Goal: Information Seeking & Learning: Learn about a topic

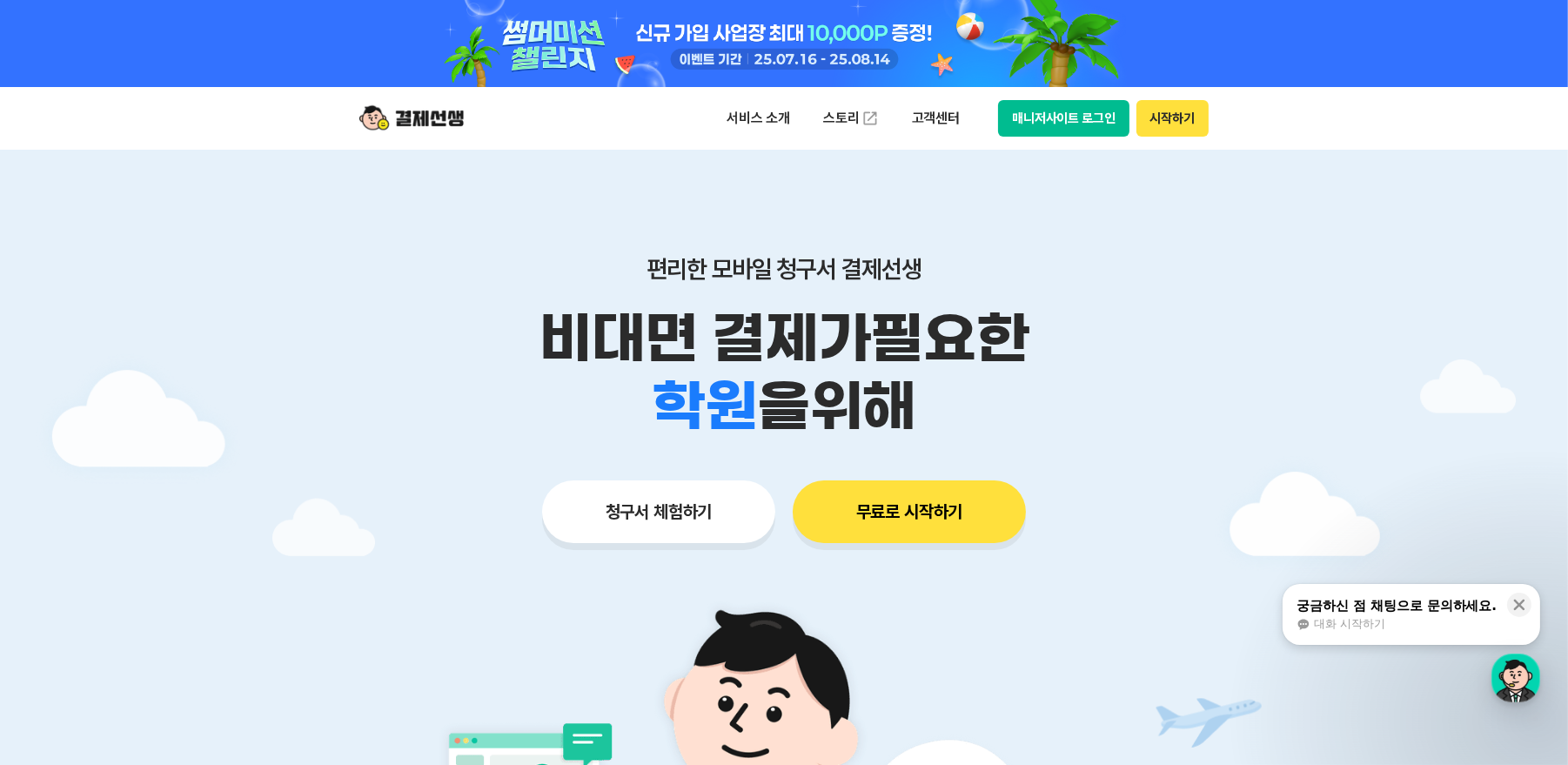
click at [1066, 118] on button "매니저사이트 로그인" at bounding box center [1064, 118] width 132 height 37
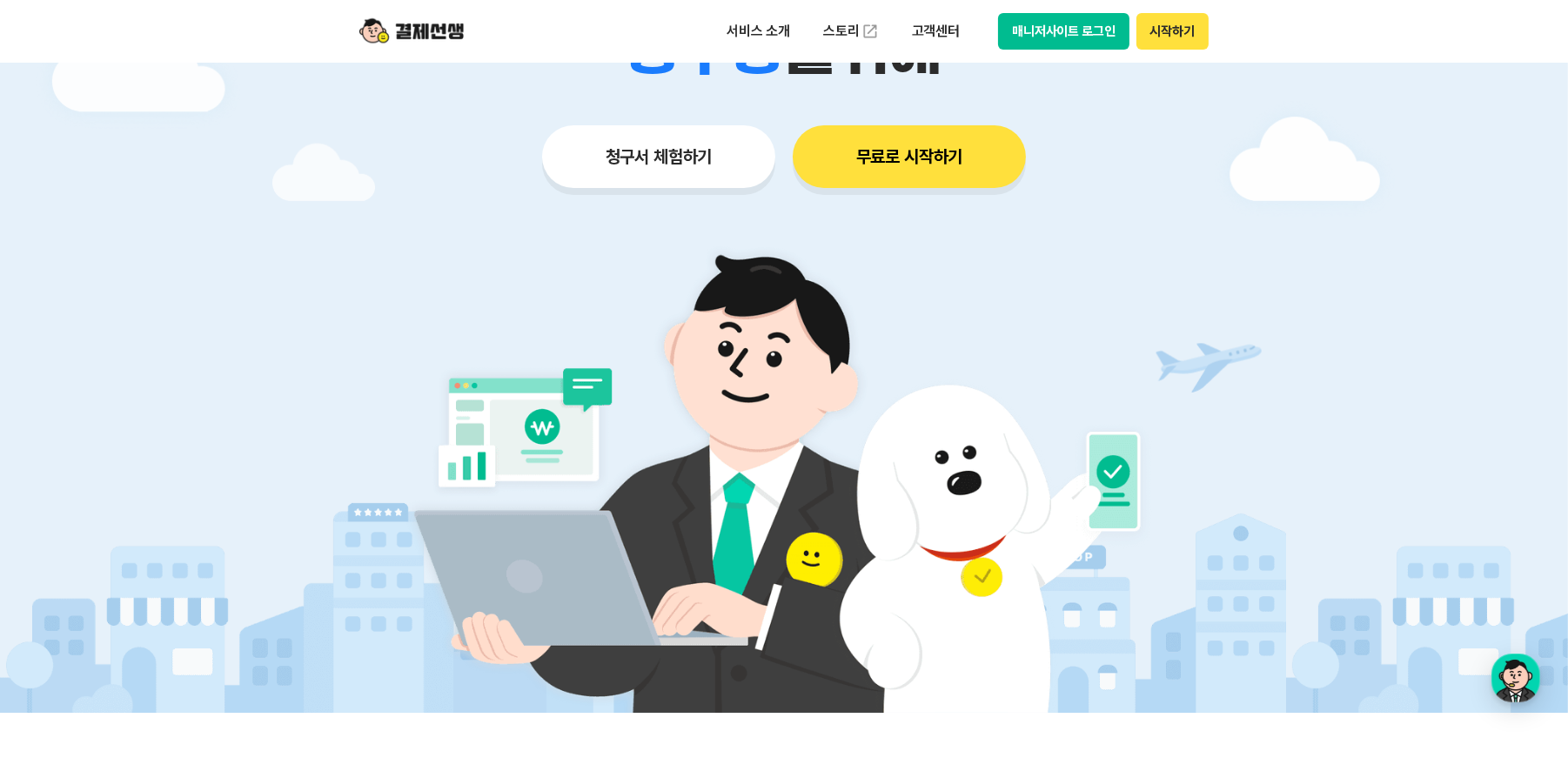
scroll to position [348, 0]
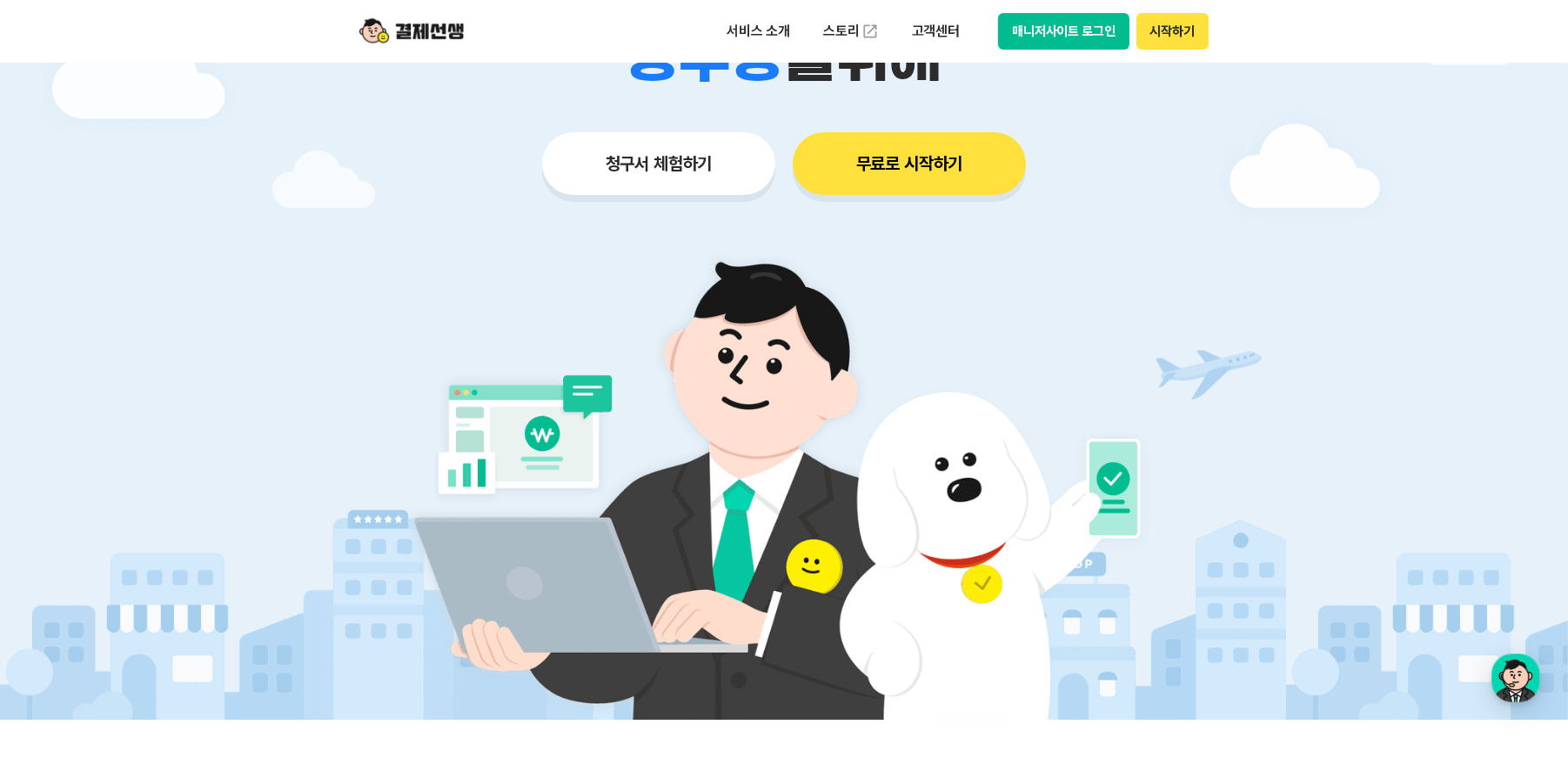
click at [677, 179] on button "청구서 체험하기" at bounding box center [659, 164] width 233 height 62
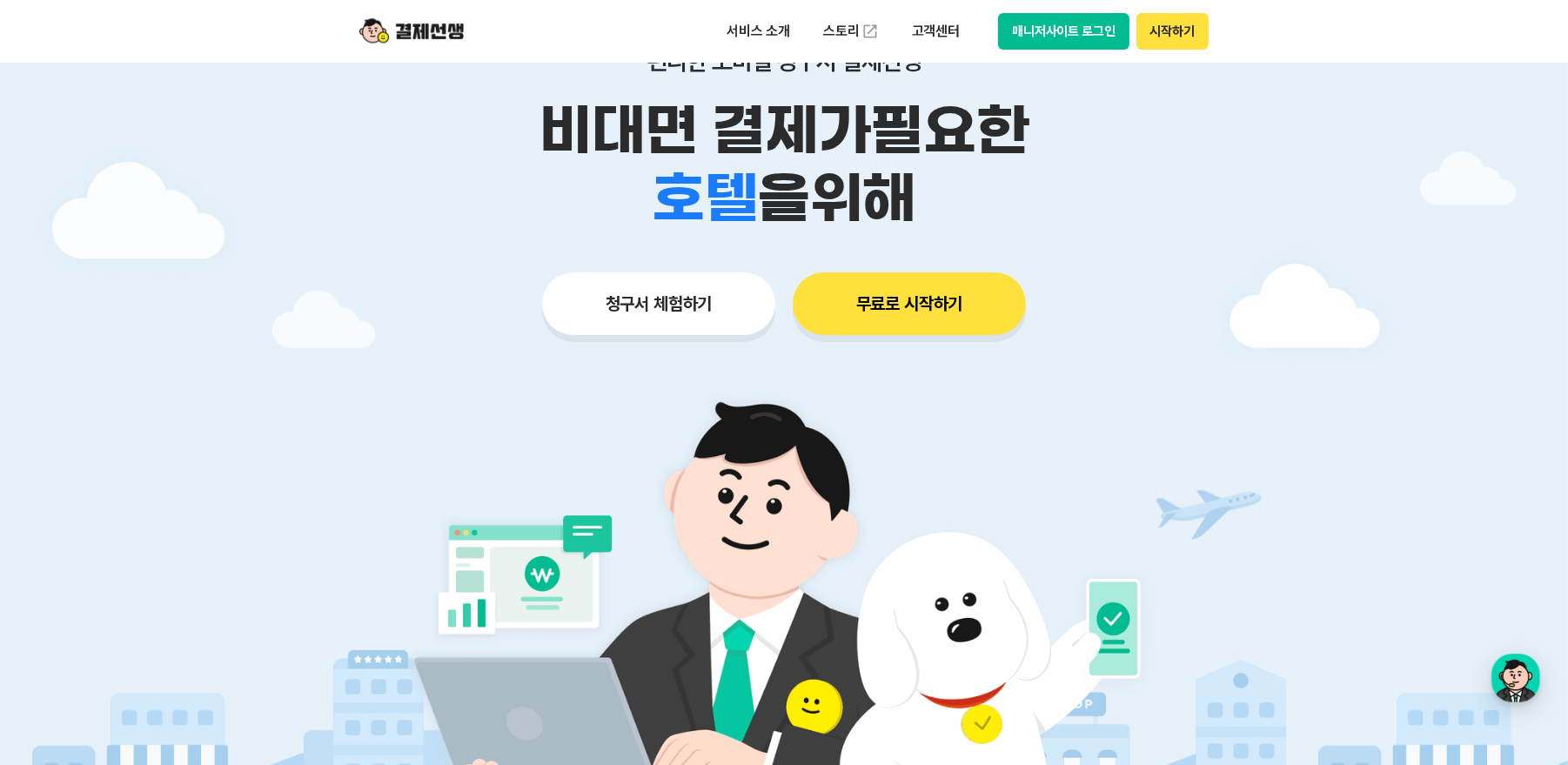
scroll to position [0, 0]
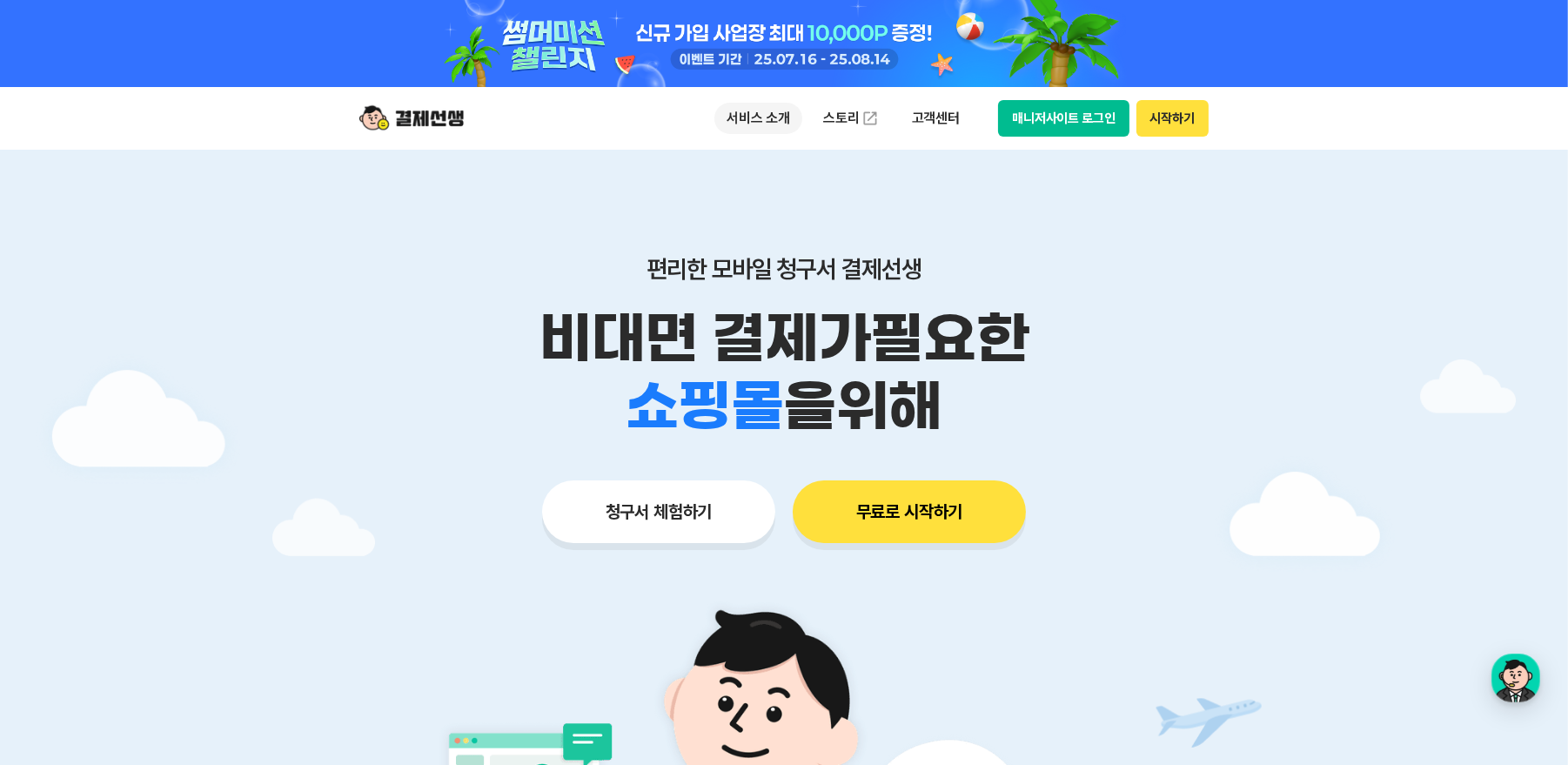
click at [755, 110] on p "서비스 소개" at bounding box center [758, 118] width 88 height 31
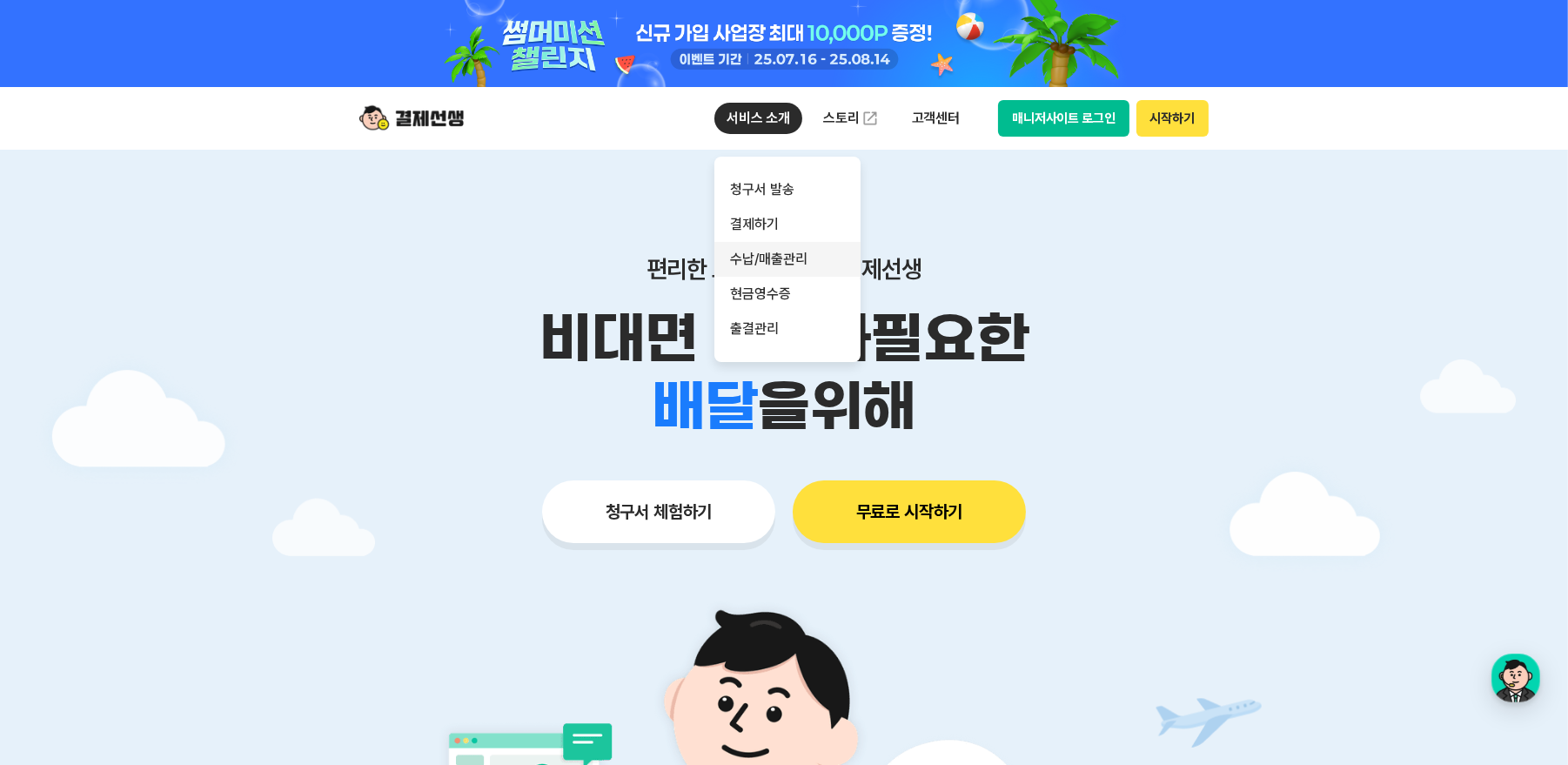
click at [819, 249] on link "수납/매출관리" at bounding box center [787, 259] width 146 height 35
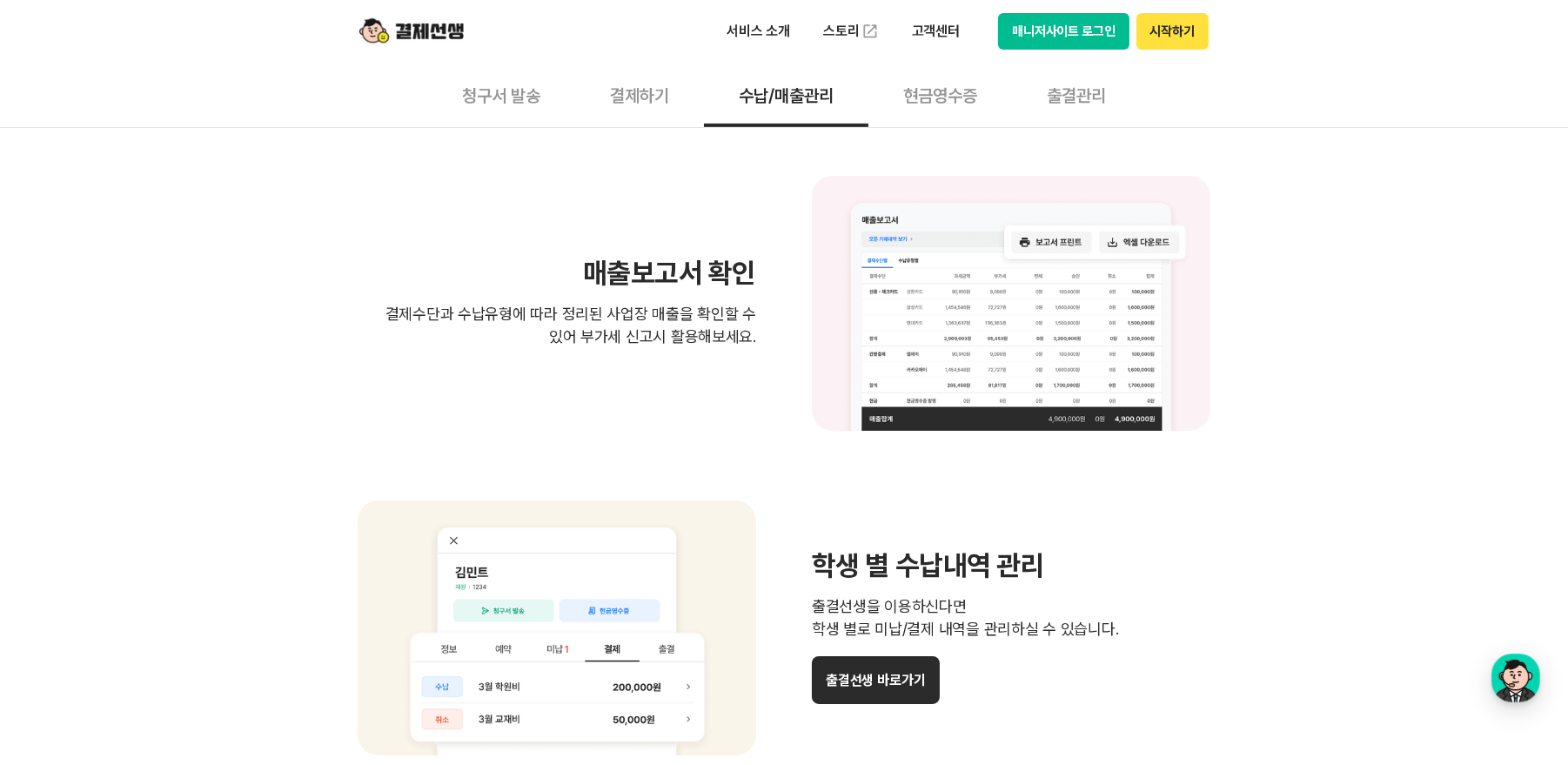
scroll to position [1347, 0]
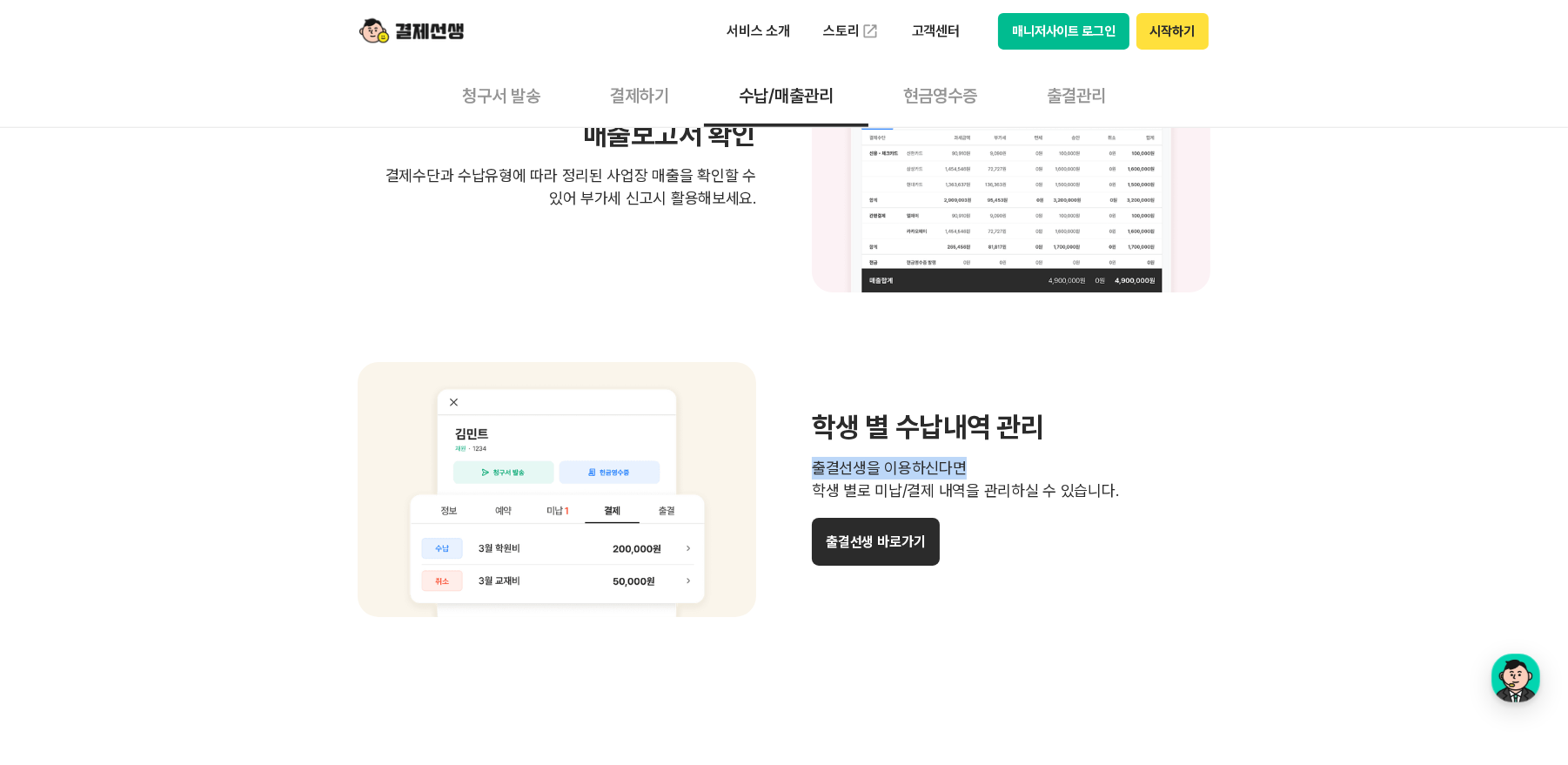
drag, startPoint x: 813, startPoint y: 475, endPoint x: 1066, endPoint y: 460, distance: 253.4
click at [1066, 460] on p "출결선생을 이용하신다면 학생 별로 미납/결제 내역을 관리하실 수 있습니다." at bounding box center [1011, 479] width 399 height 45
drag, startPoint x: 1066, startPoint y: 460, endPoint x: 1238, endPoint y: 524, distance: 183.5
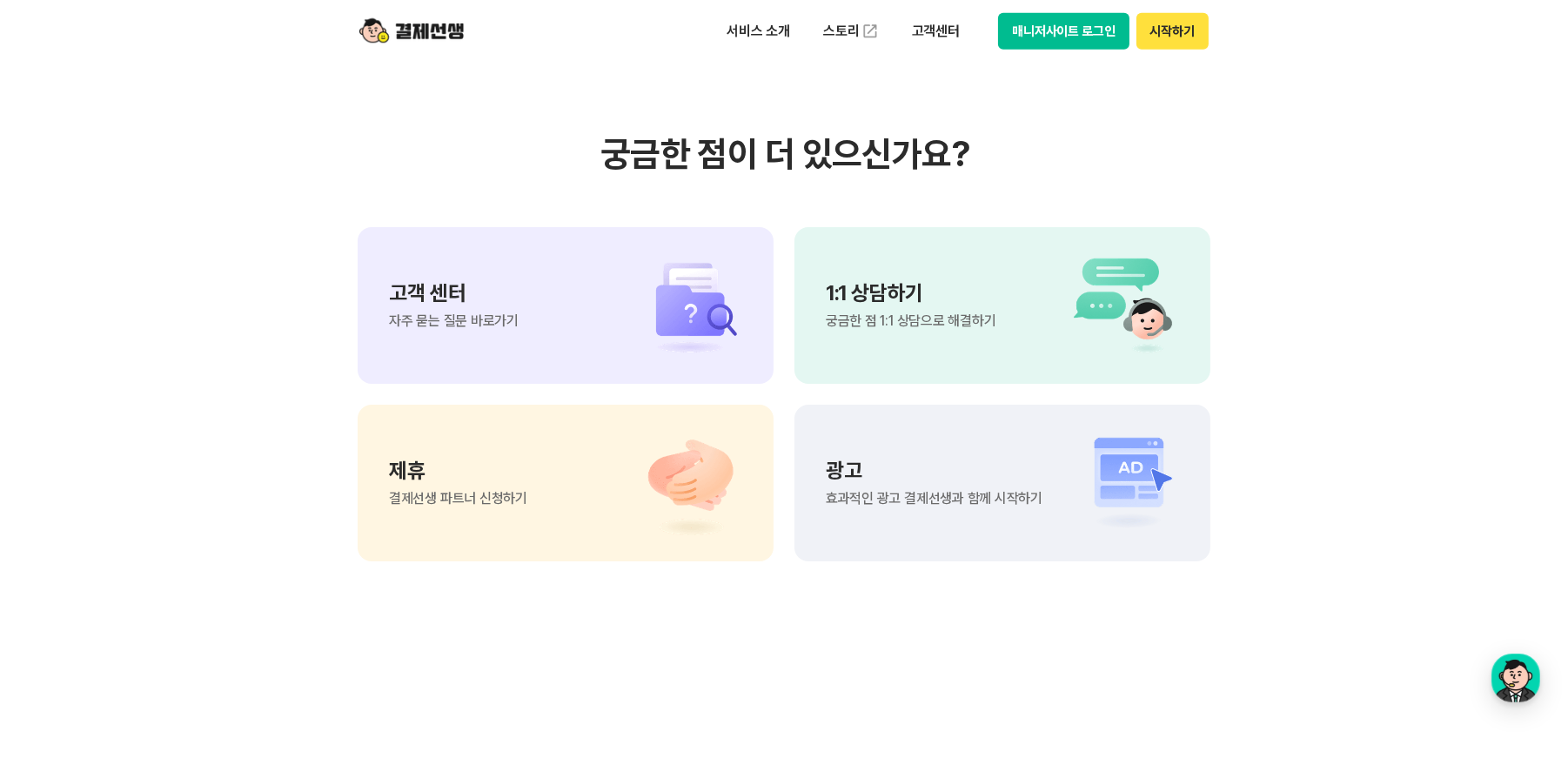
scroll to position [1622, 0]
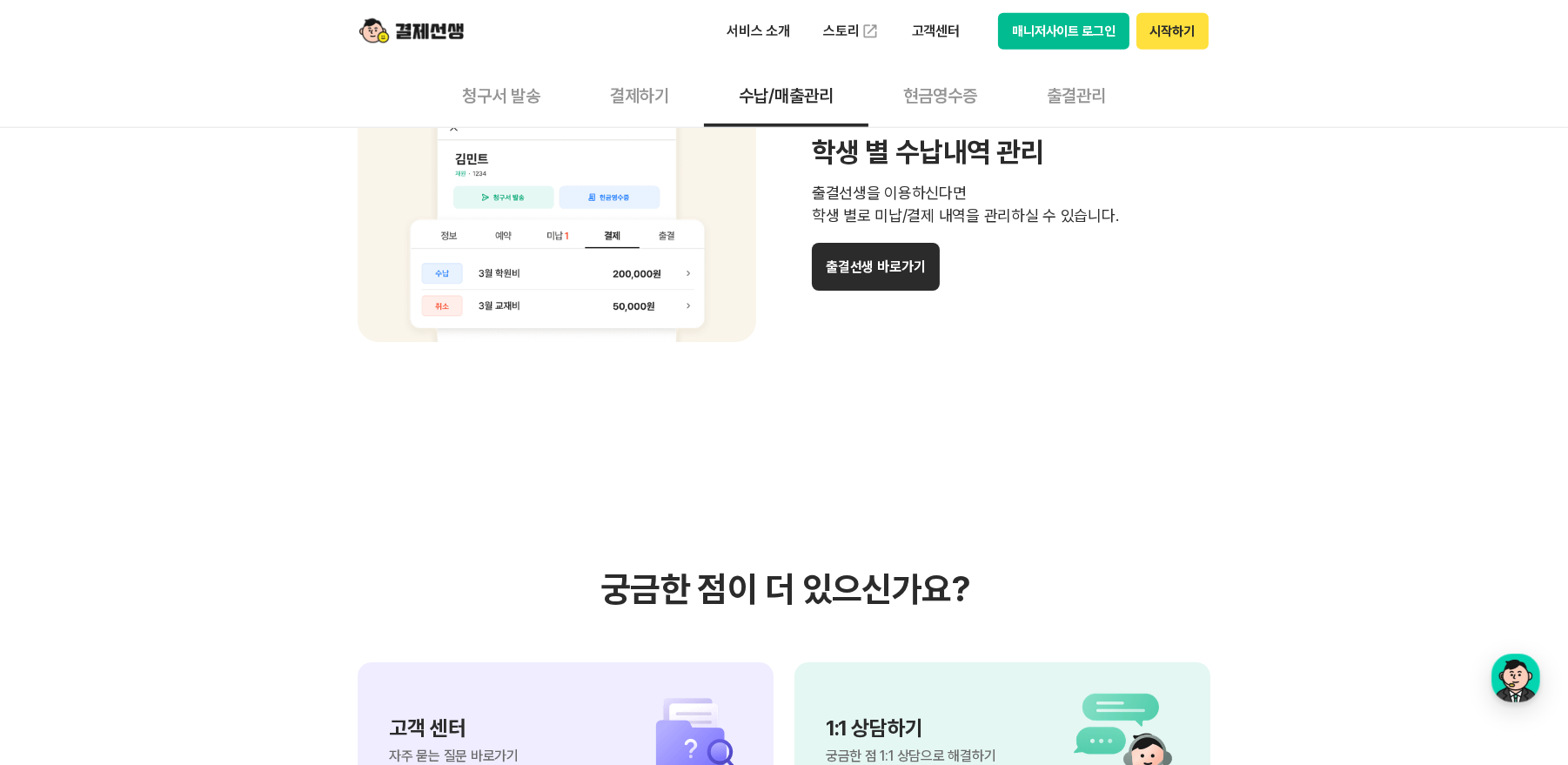
click at [660, 90] on button "결제하기" at bounding box center [639, 94] width 129 height 64
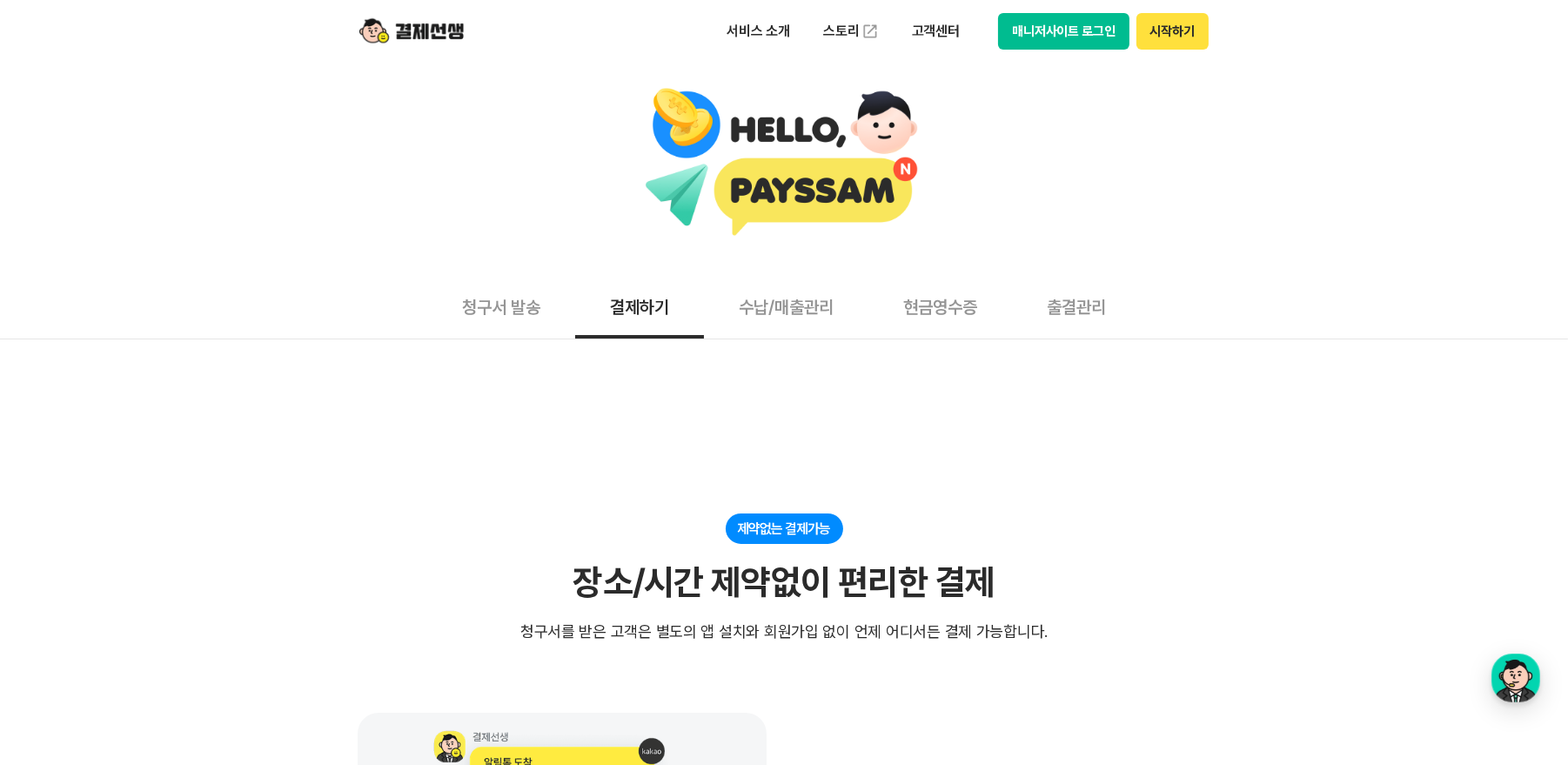
click at [971, 293] on button "현금영수증" at bounding box center [939, 306] width 143 height 64
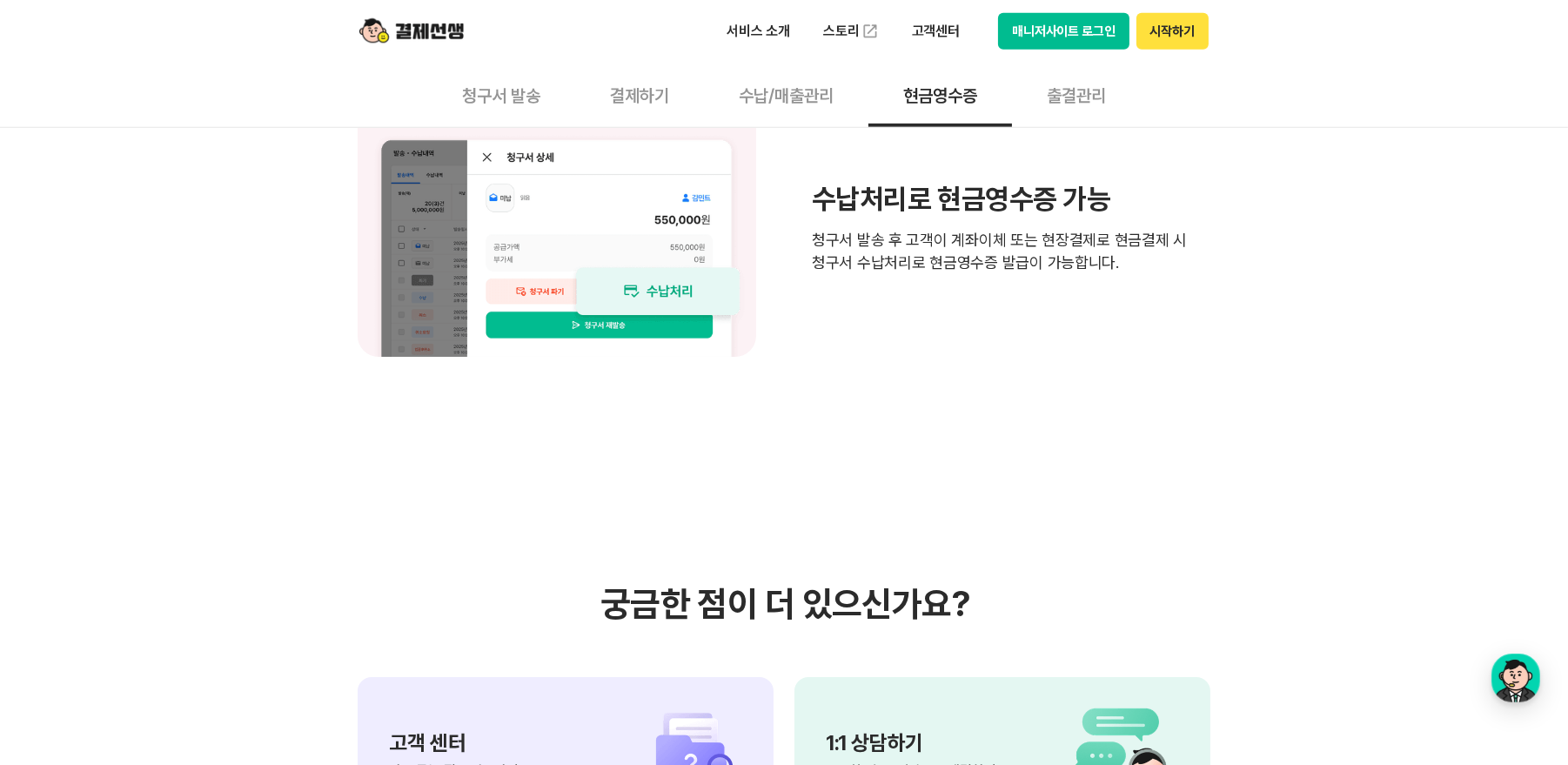
scroll to position [1827, 0]
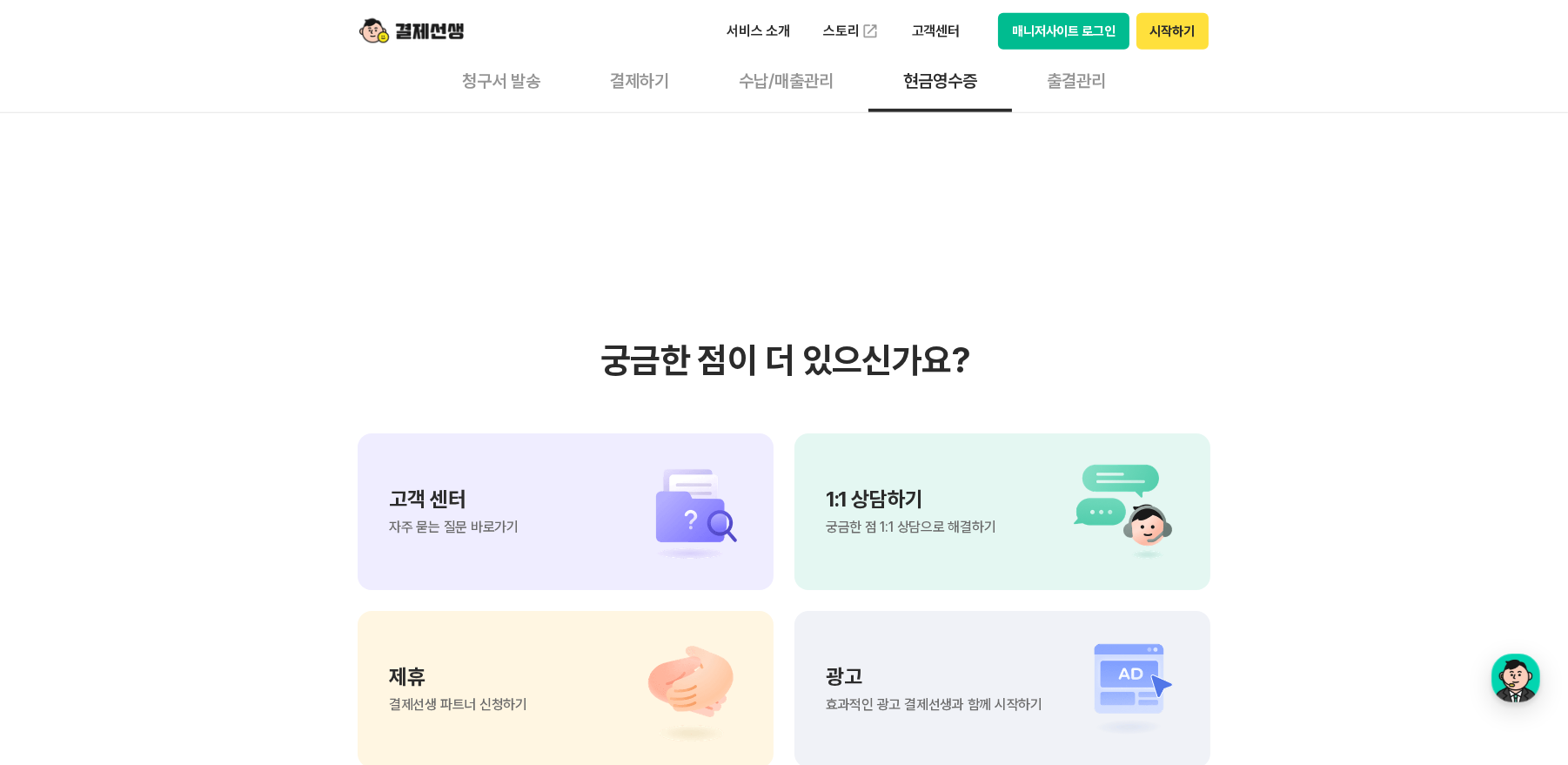
click at [487, 78] on button "청구서 발송" at bounding box center [501, 80] width 148 height 64
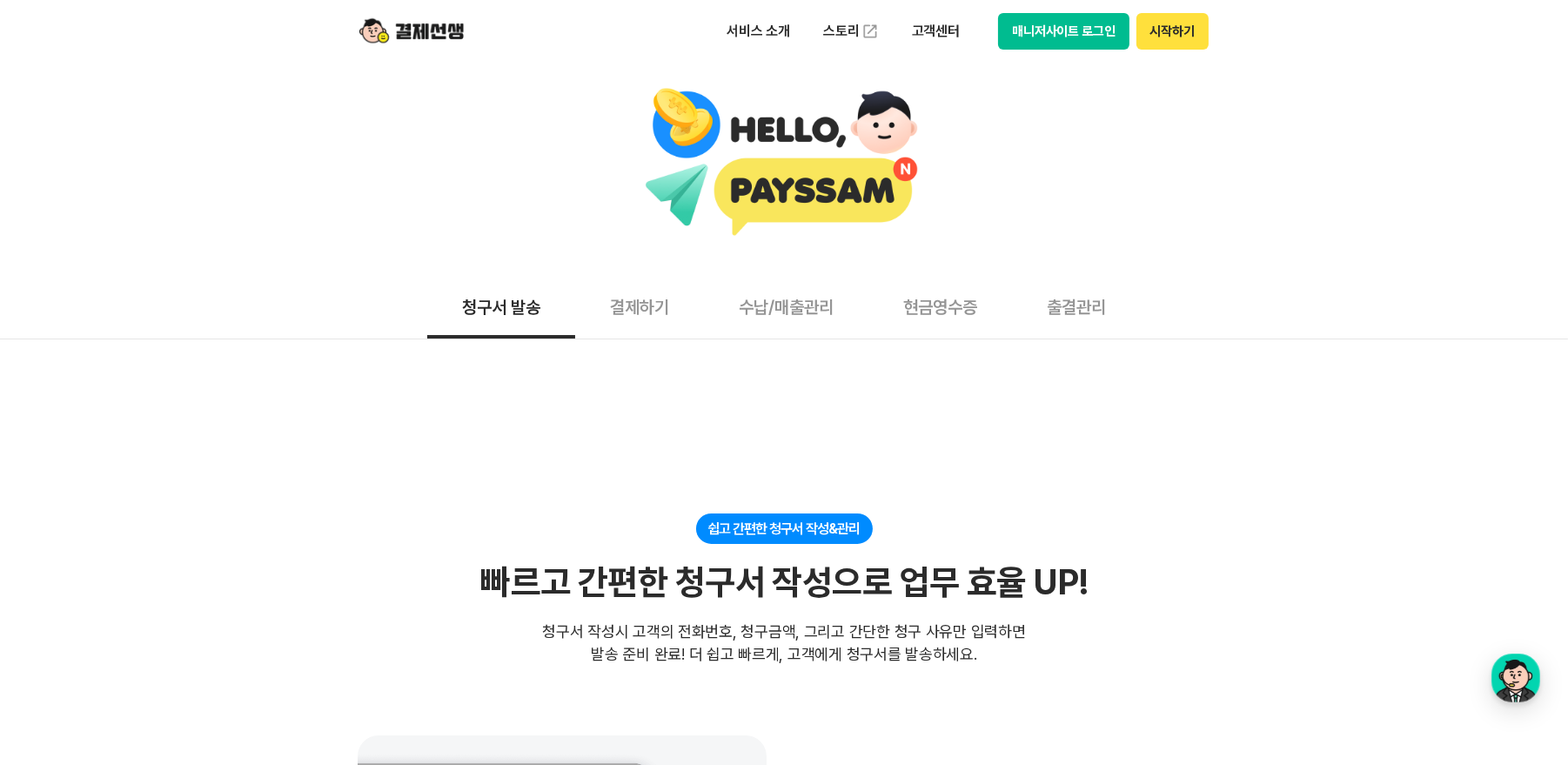
click at [613, 304] on button "결제하기" at bounding box center [639, 306] width 129 height 64
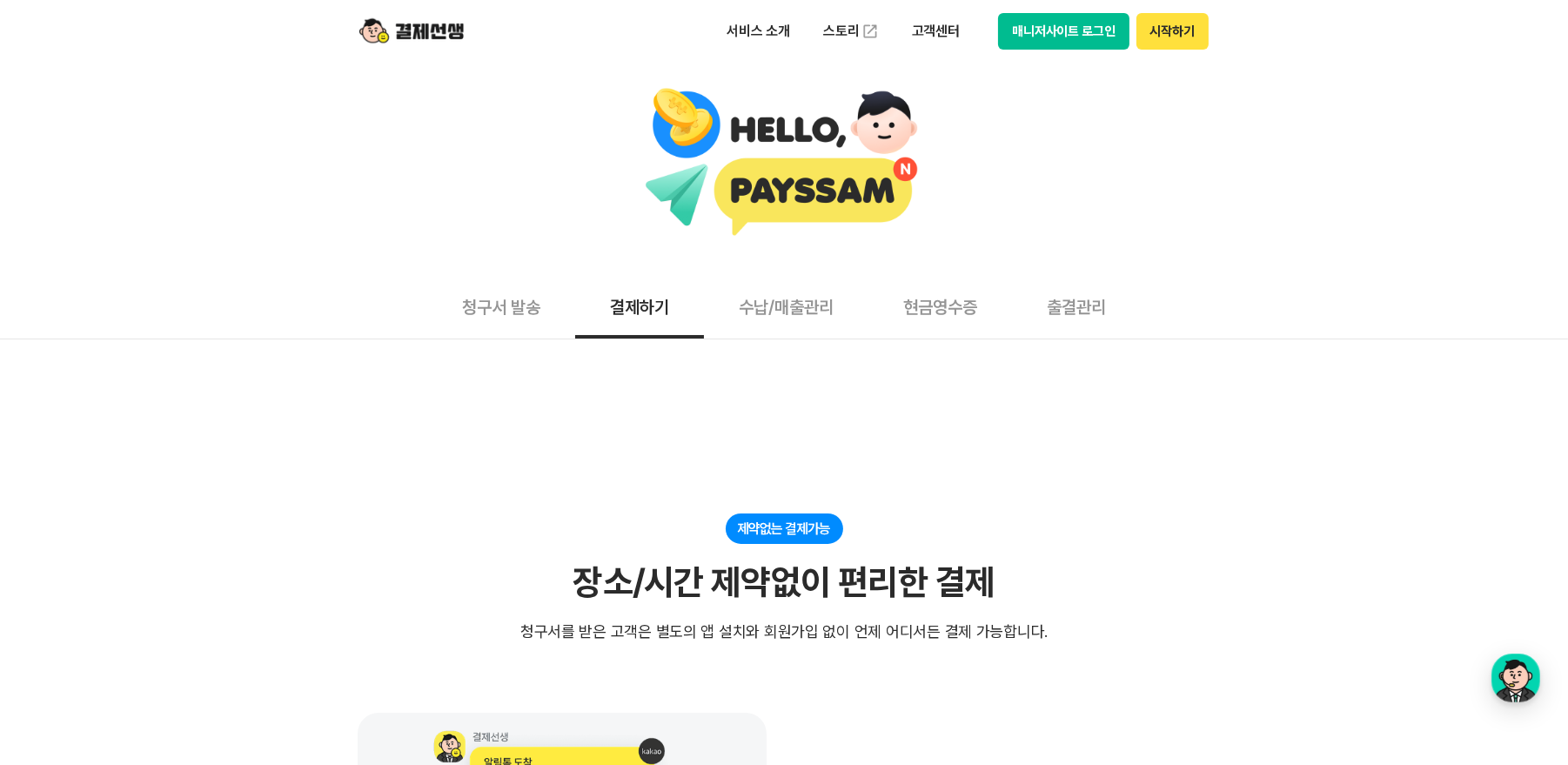
click at [535, 308] on button "청구서 발송" at bounding box center [501, 306] width 148 height 64
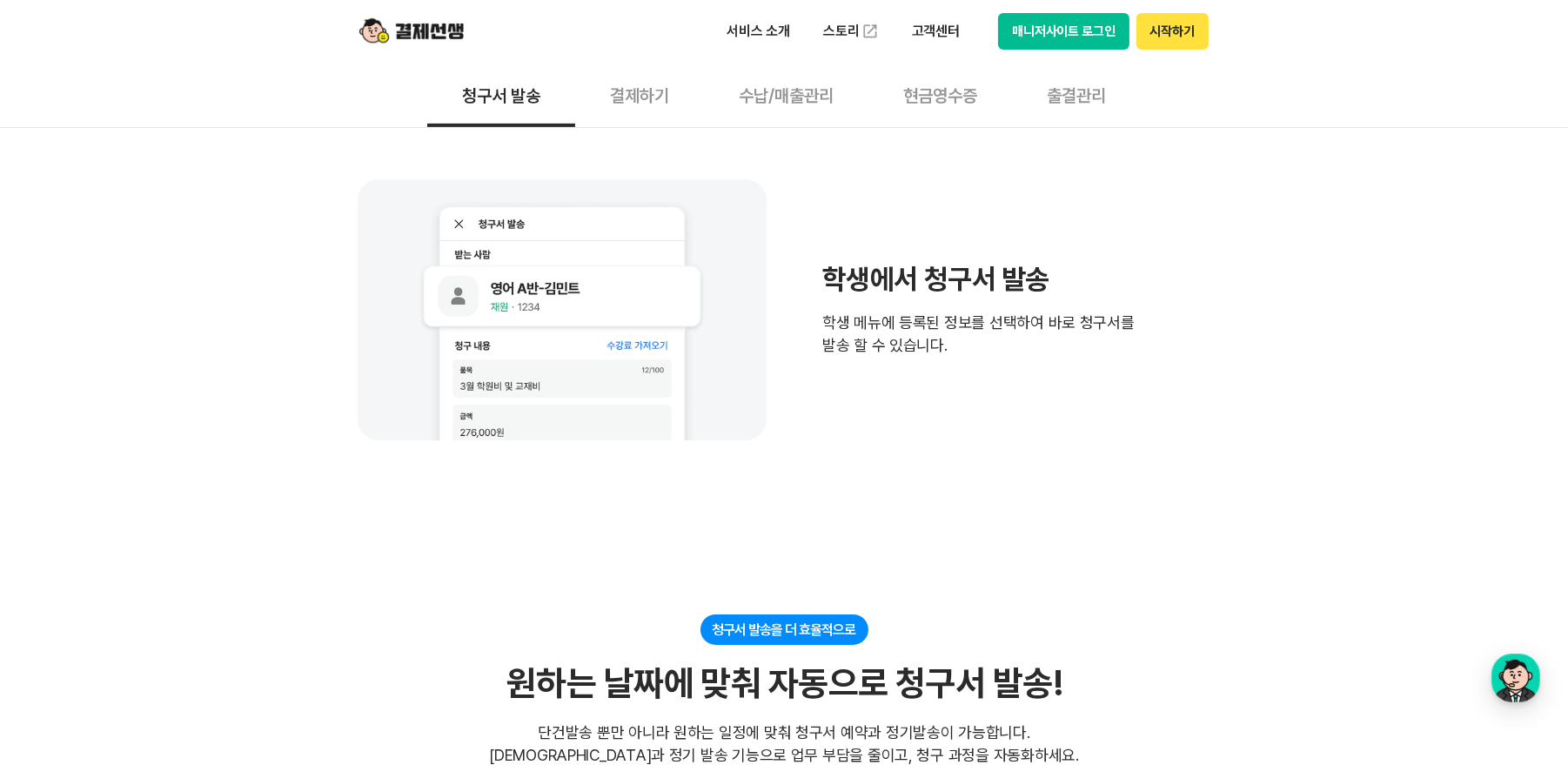
scroll to position [1740, 0]
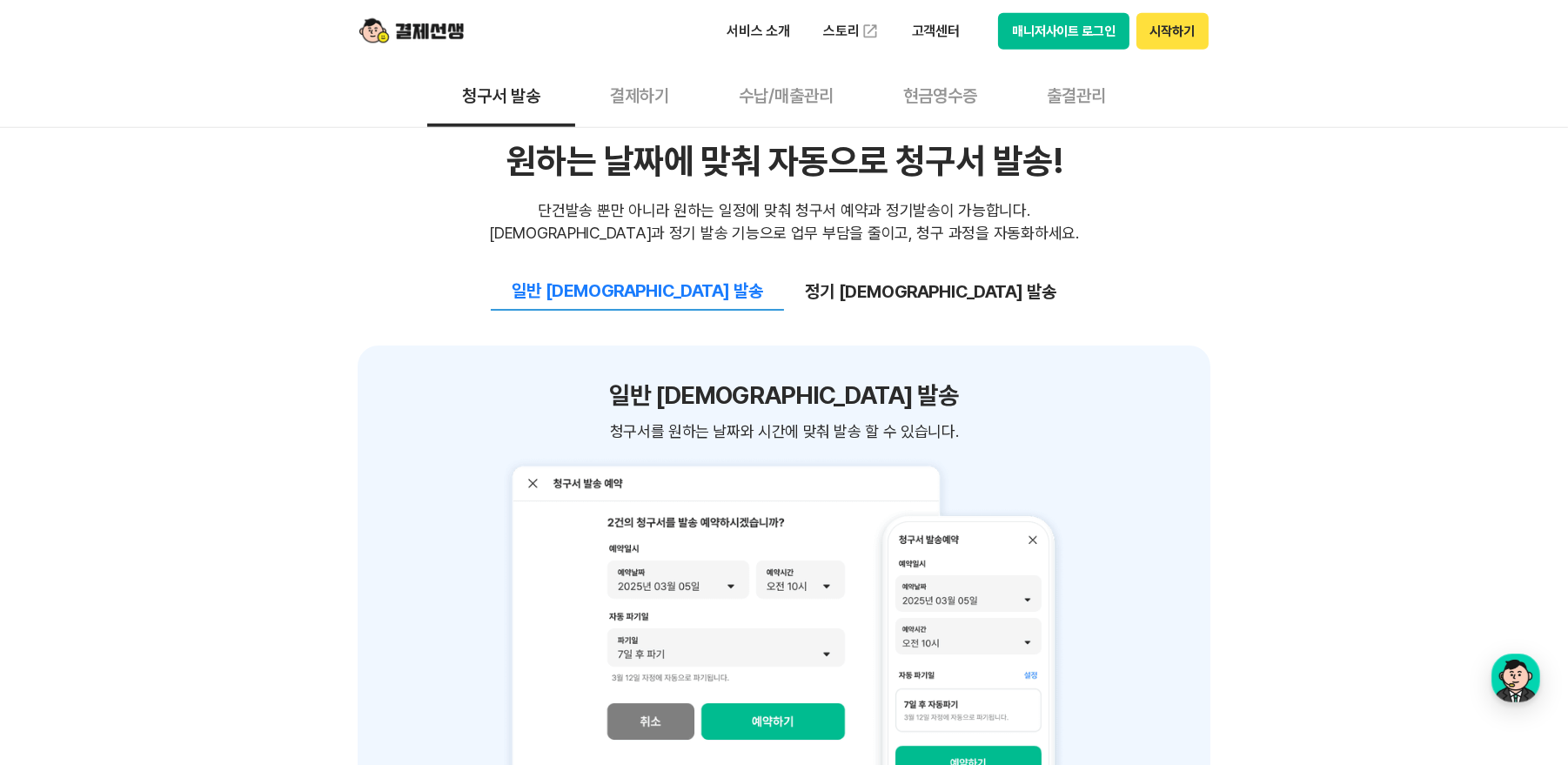
click at [1029, 28] on button "매니저사이트 로그인" at bounding box center [1064, 31] width 132 height 37
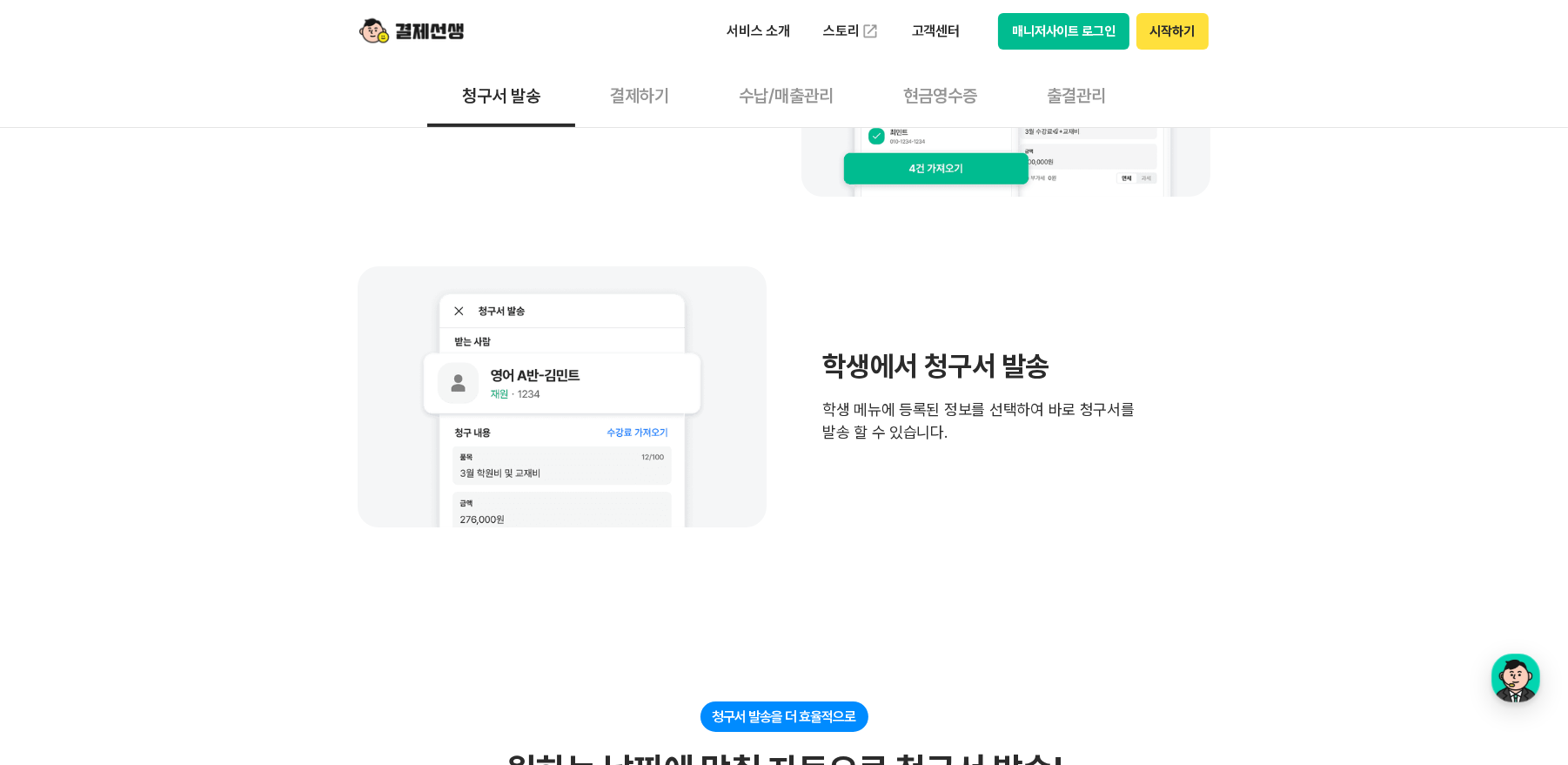
scroll to position [348, 0]
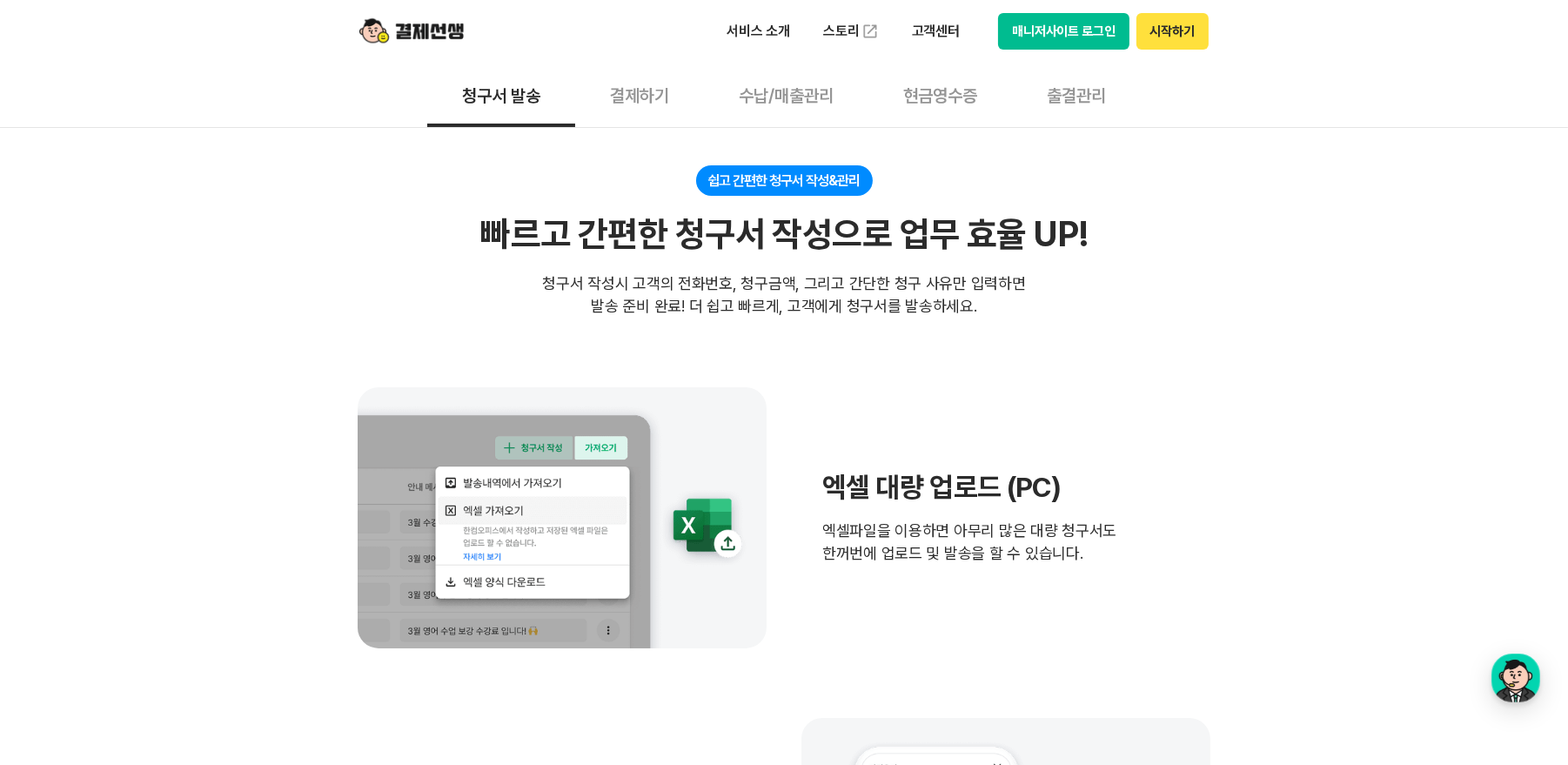
click at [1099, 89] on button "출결관리" at bounding box center [1076, 94] width 129 height 64
